Goal: Task Accomplishment & Management: Use online tool/utility

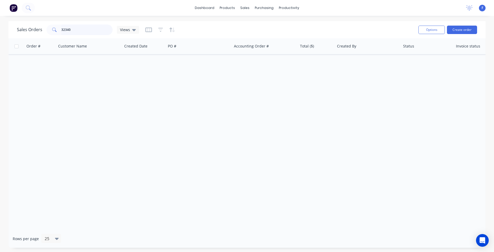
click at [84, 28] on input "32340" at bounding box center [87, 30] width 52 height 11
type input "3"
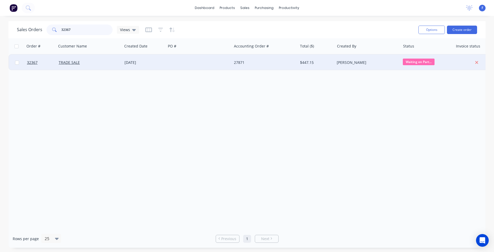
type input "32367"
click at [207, 63] on div at bounding box center [199, 63] width 66 height 16
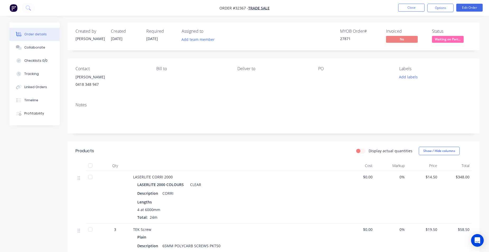
scroll to position [95, 0]
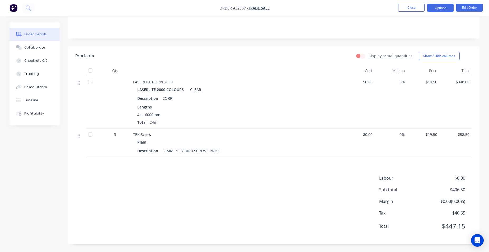
click at [444, 10] on button "Options" at bounding box center [440, 8] width 26 height 8
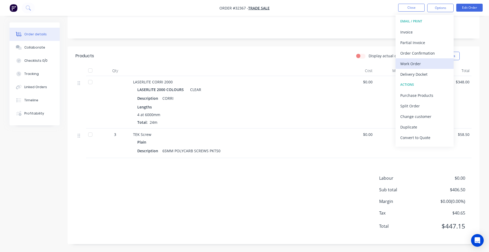
click at [422, 62] on div "Work Order" at bounding box center [425, 64] width 49 height 8
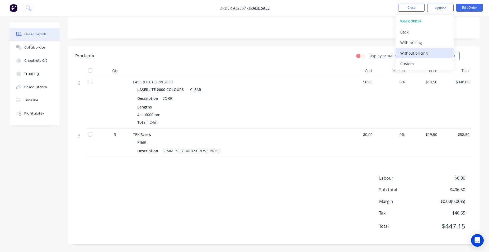
click at [423, 53] on div "Without pricing" at bounding box center [425, 53] width 49 height 8
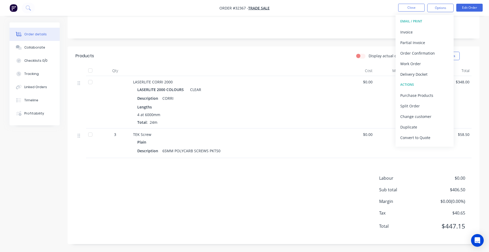
click at [473, 37] on div "Notes" at bounding box center [274, 20] width 412 height 35
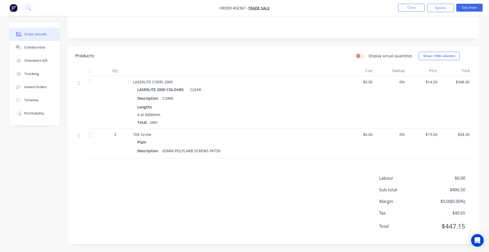
click at [436, 2] on nav "Order #32367 - TRADE SALE Close Options Edit Order" at bounding box center [244, 8] width 489 height 16
click at [439, 8] on button "Options" at bounding box center [440, 8] width 26 height 8
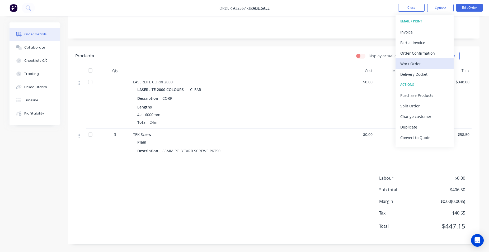
click at [421, 61] on div "Work Order" at bounding box center [425, 64] width 49 height 8
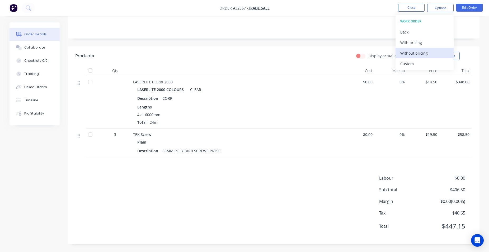
click at [420, 55] on div "Without pricing" at bounding box center [425, 53] width 49 height 8
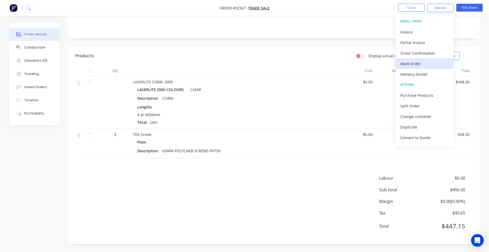
click at [422, 61] on div "Work Order" at bounding box center [425, 64] width 49 height 8
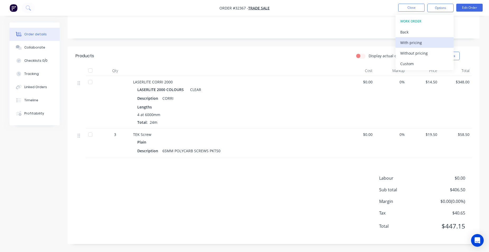
click at [417, 41] on div "With pricing" at bounding box center [425, 43] width 49 height 8
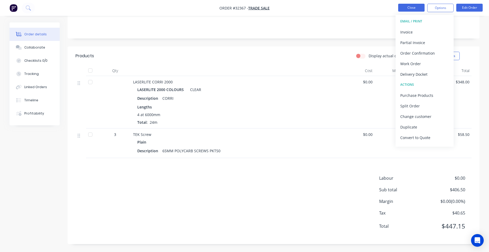
click at [415, 9] on button "Close" at bounding box center [411, 8] width 26 height 8
